Goal: Task Accomplishment & Management: Use online tool/utility

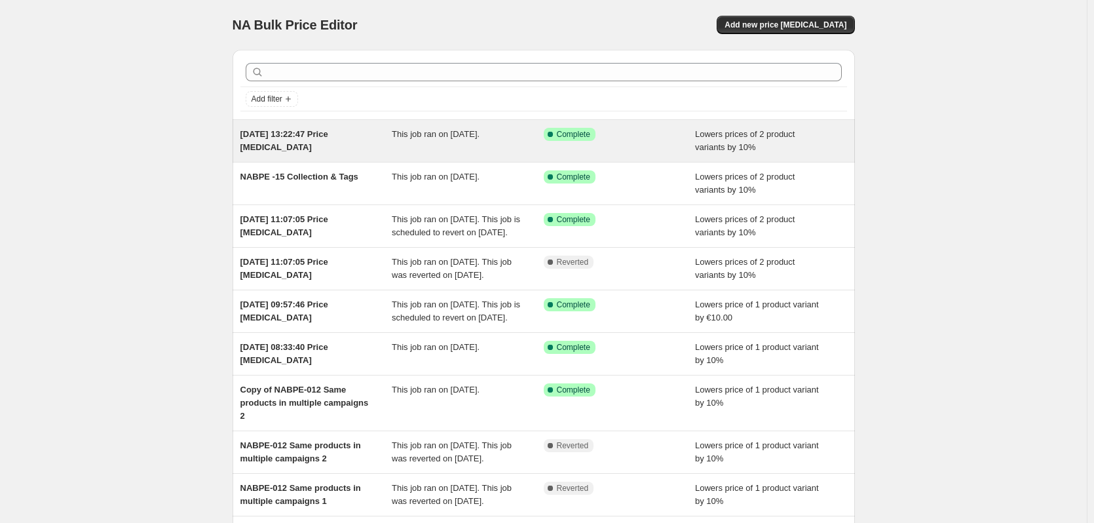
click at [332, 140] on div "[DATE] 13:22:47 Price [MEDICAL_DATA]" at bounding box center [317, 141] width 152 height 26
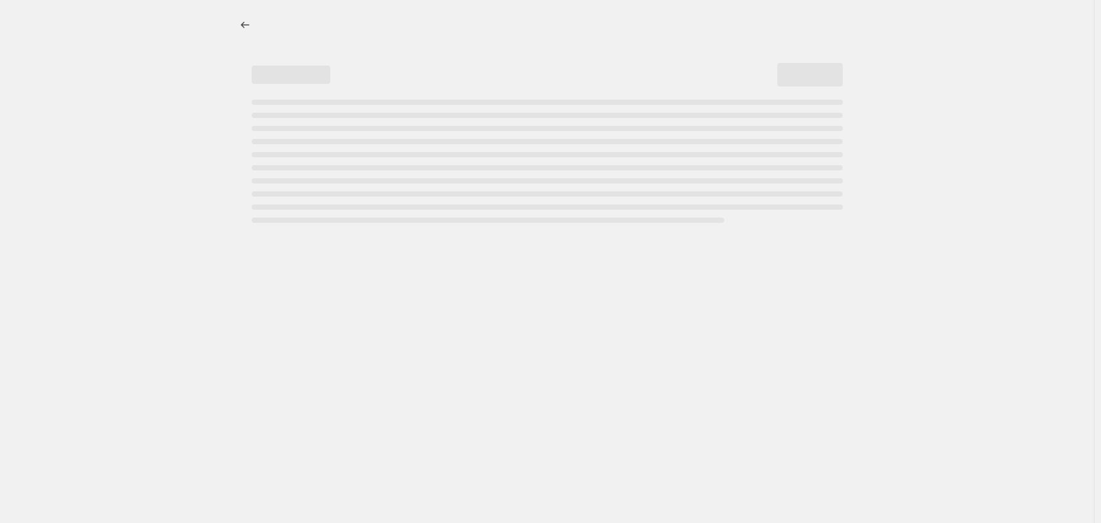
select select "percentage"
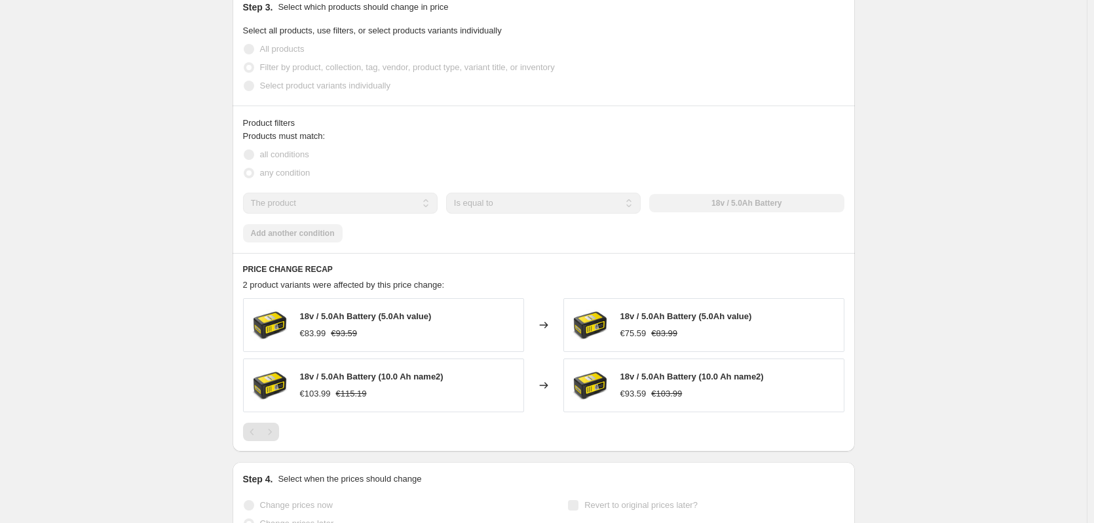
scroll to position [689, 0]
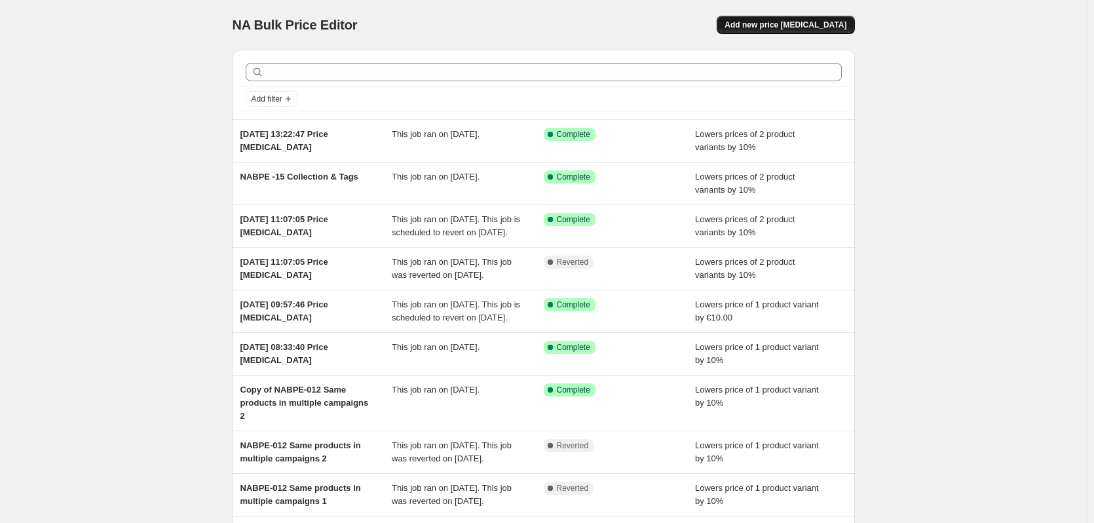
click at [815, 24] on span "Add new price [MEDICAL_DATA]" at bounding box center [786, 25] width 122 height 10
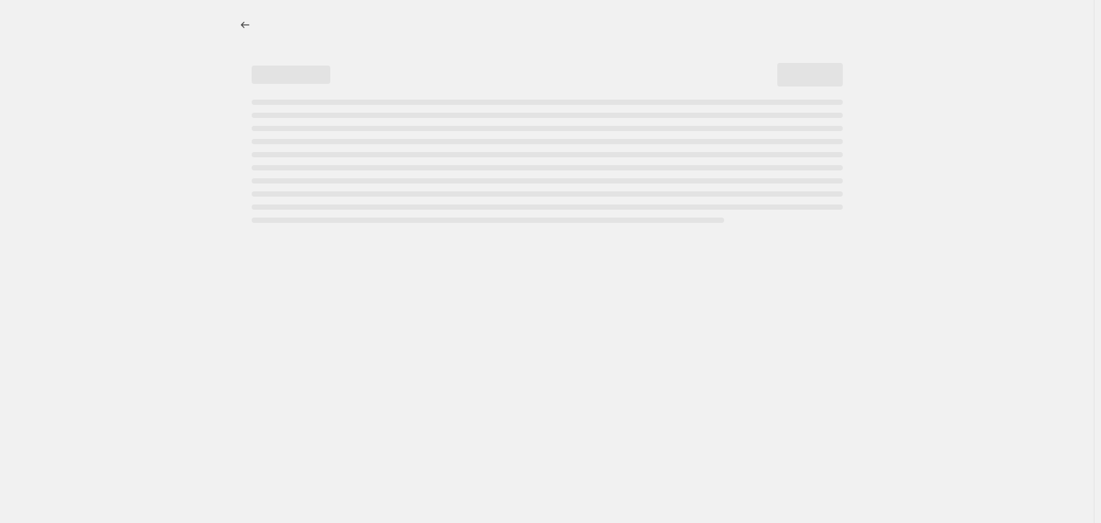
select select "percentage"
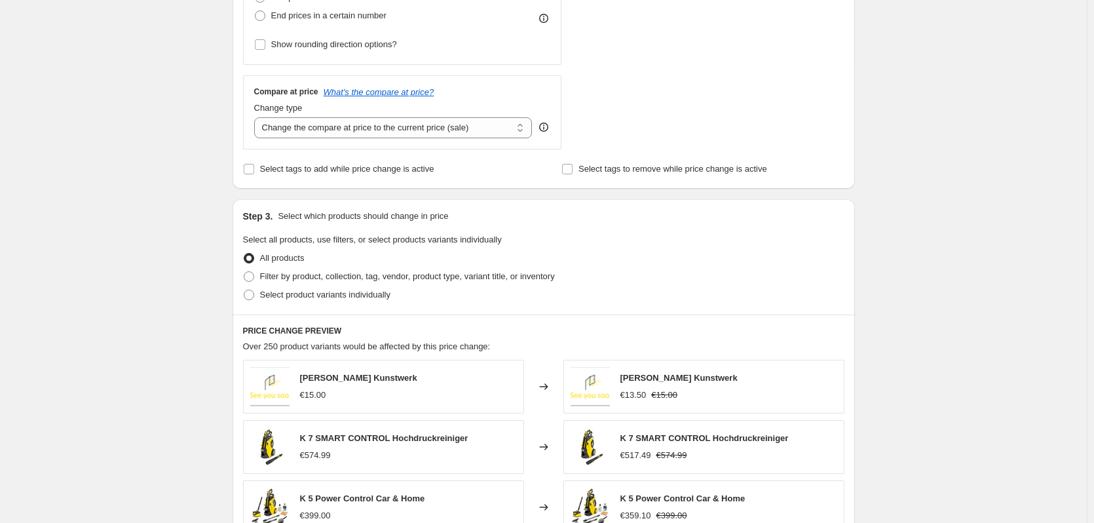
scroll to position [393, 0]
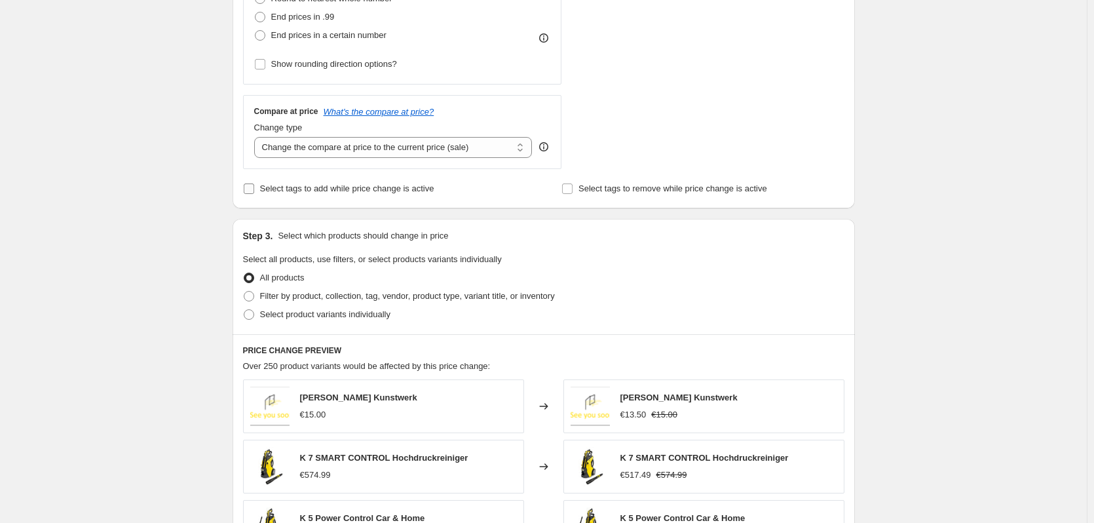
click at [254, 185] on input "Select tags to add while price change is active" at bounding box center [249, 188] width 10 height 10
checkbox input "true"
